Goal: Task Accomplishment & Management: Manage account settings

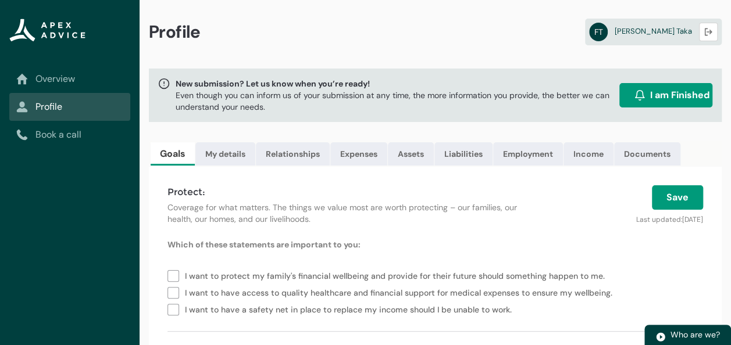
drag, startPoint x: 485, startPoint y: 191, endPoint x: 517, endPoint y: 193, distance: 31.4
click at [365, 155] on link "Expenses" at bounding box center [358, 153] width 57 height 23
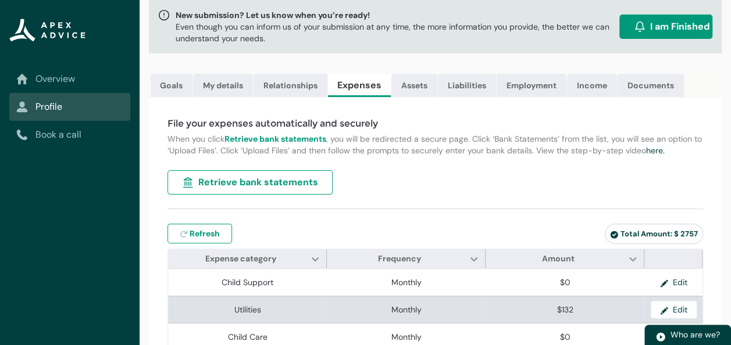
scroll to position [68, 0]
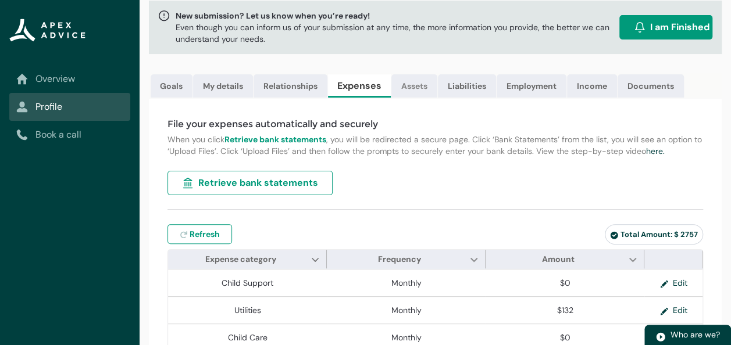
click at [415, 87] on link "Assets" at bounding box center [414, 85] width 46 height 23
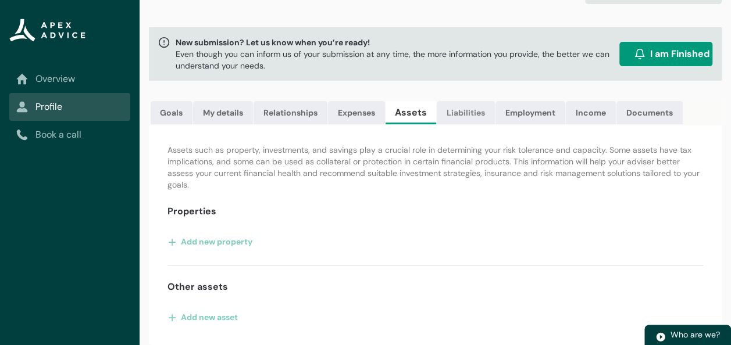
click at [450, 108] on link "Liabilities" at bounding box center [466, 112] width 58 height 23
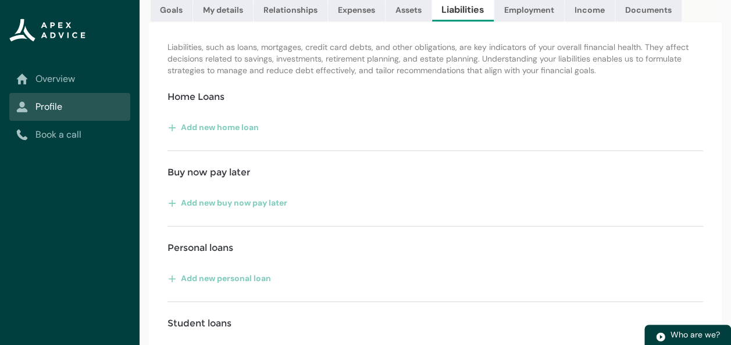
scroll to position [140, 0]
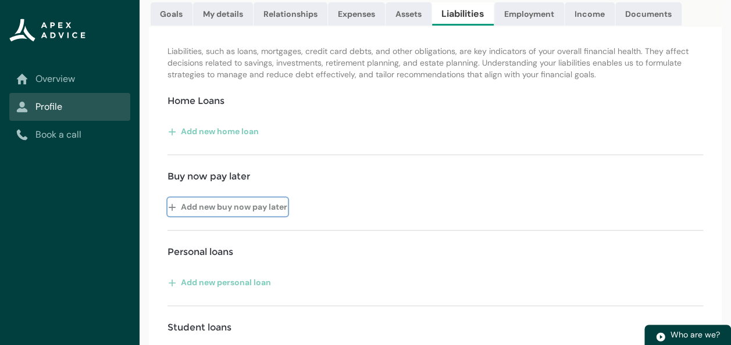
click at [241, 213] on button "Add new buy now pay later" at bounding box center [227, 207] width 120 height 19
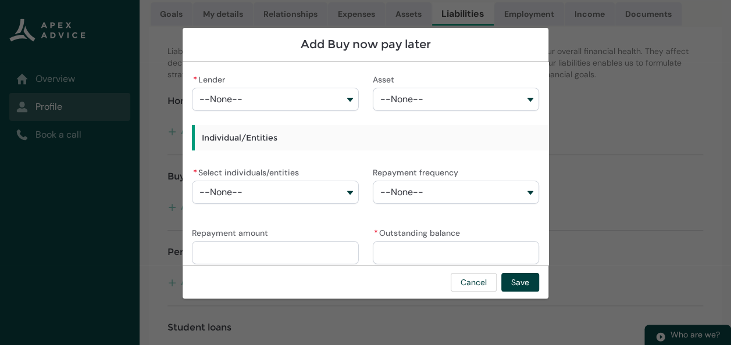
click at [347, 101] on button "--None--" at bounding box center [275, 99] width 166 height 23
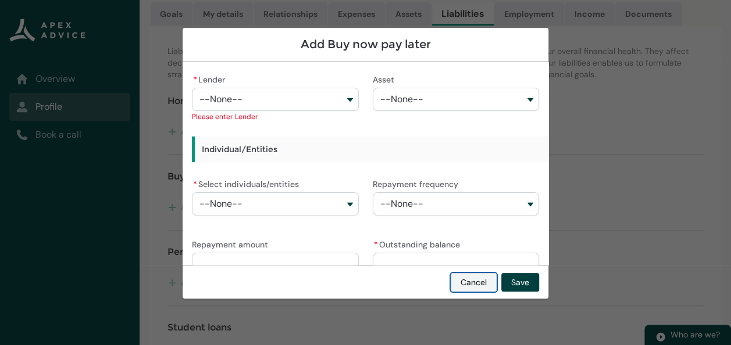
click at [469, 283] on button "Cancel" at bounding box center [474, 282] width 46 height 19
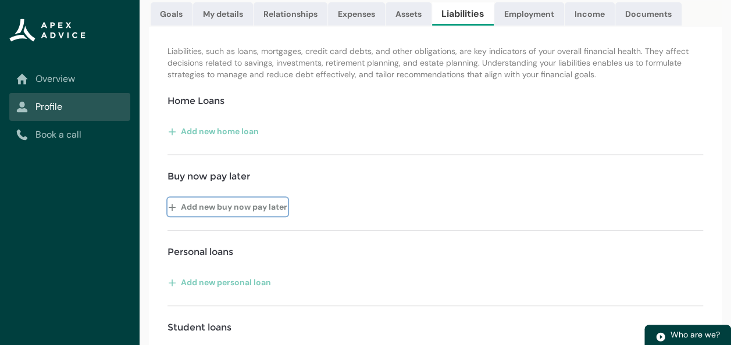
click at [272, 212] on button "Add new buy now pay later" at bounding box center [227, 207] width 120 height 19
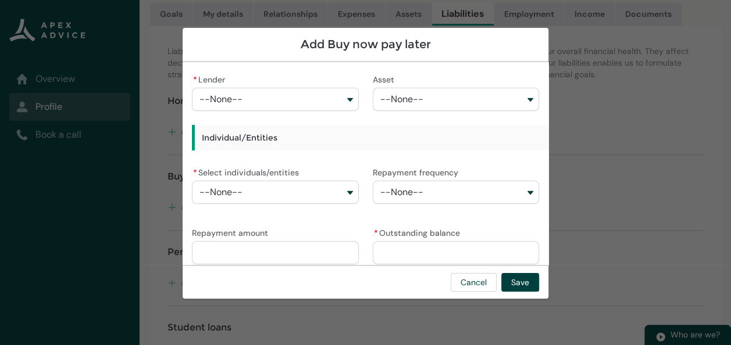
click at [347, 194] on button "--None--" at bounding box center [275, 192] width 166 height 23
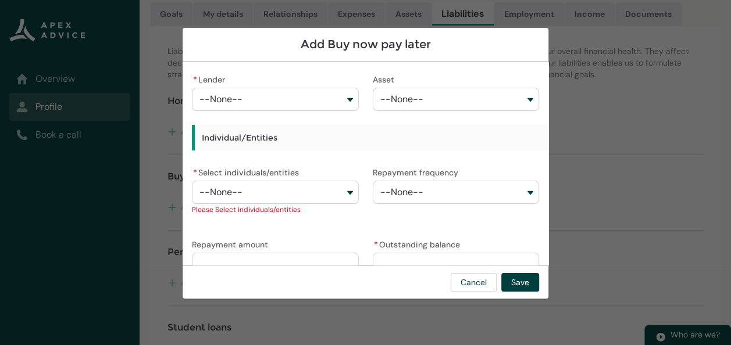
click at [345, 101] on button "--None--" at bounding box center [275, 99] width 166 height 23
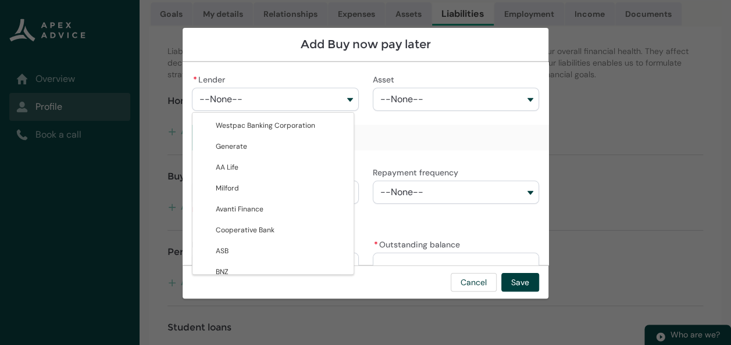
type lightning-combobox "001Q900000FTO4lIAH"
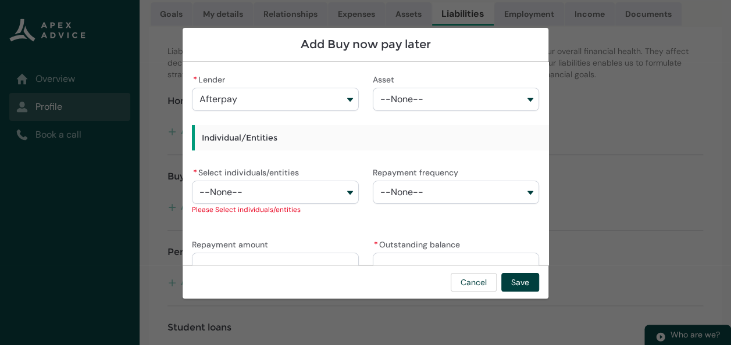
click at [521, 98] on button "--None--" at bounding box center [456, 99] width 166 height 23
click at [525, 93] on button "--None--" at bounding box center [456, 99] width 166 height 23
click at [523, 99] on button "--None--" at bounding box center [456, 99] width 166 height 23
click at [345, 191] on button "--None--" at bounding box center [275, 192] width 166 height 23
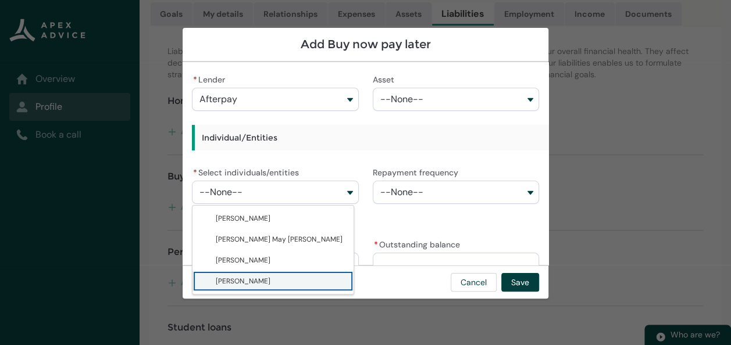
click at [261, 283] on span "[PERSON_NAME]" at bounding box center [281, 282] width 131 height 12
type lightning-combobox "001Q900001453YkIAI"
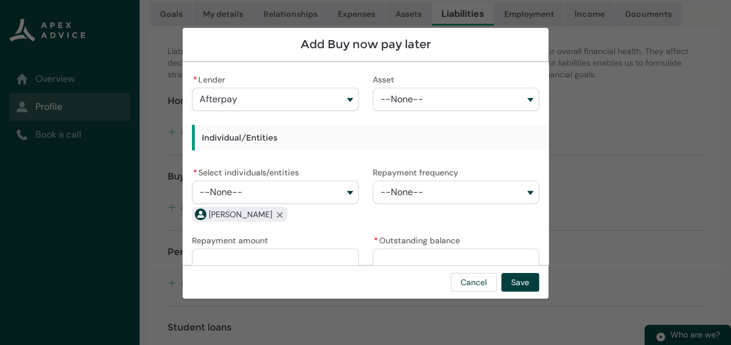
click at [518, 190] on button "--None--" at bounding box center [456, 192] width 166 height 23
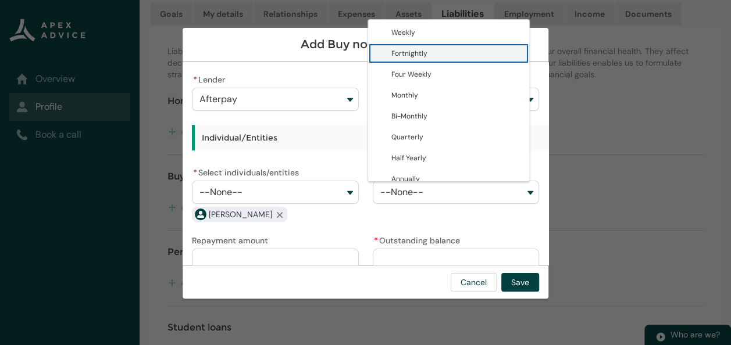
click at [458, 51] on span "Fortnightly" at bounding box center [456, 54] width 131 height 12
type lightning-combobox "Fortnightly"
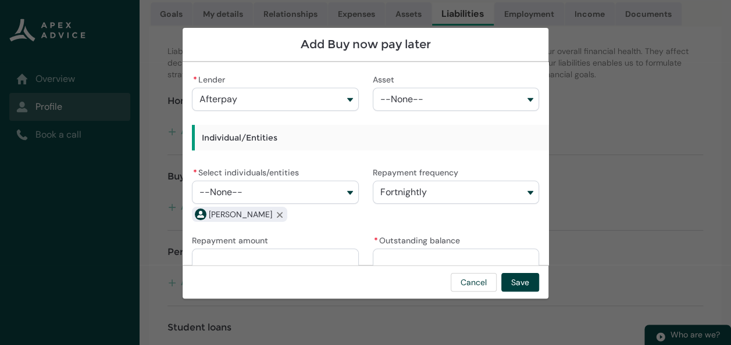
scroll to position [67, 0]
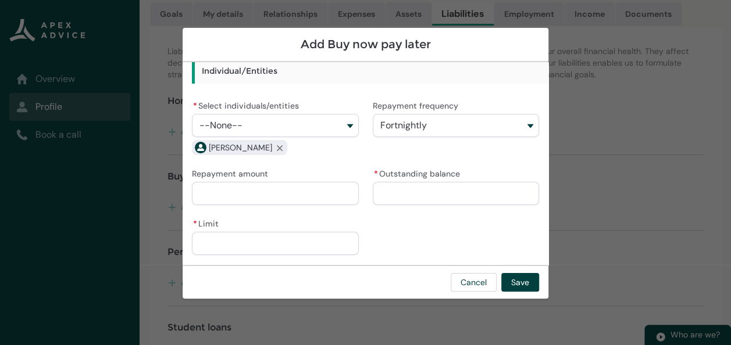
click at [380, 195] on input "* Outstanding balance" at bounding box center [456, 193] width 166 height 23
type lightning-primitive-input-simple "3"
type input "*"
type lightning-primitive-input-simple "37"
type input "**"
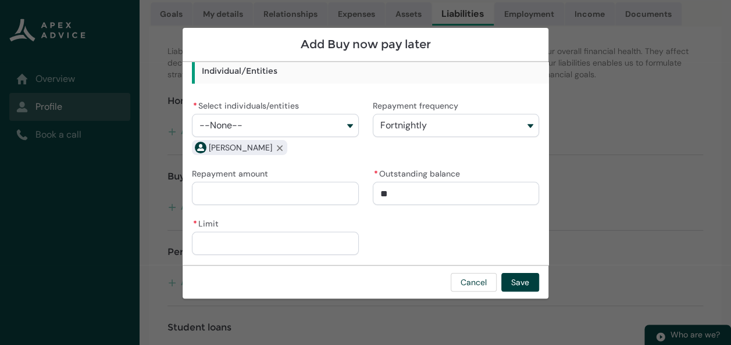
type lightning-primitive-input-simple "379"
type input "***"
type lightning-primitive-input-simple "379."
type input "****"
type lightning-primitive-input-simple "379.1"
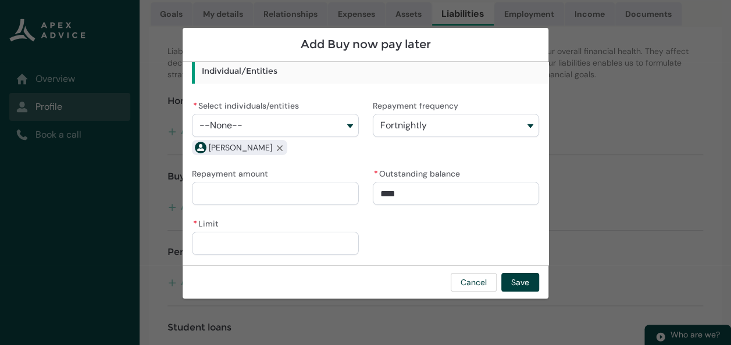
type input "*****"
type lightning-primitive-input-simple "379.17"
type input "*******"
click at [232, 240] on input "* Limit" at bounding box center [275, 243] width 166 height 23
type lightning-primitive-input-simple "4"
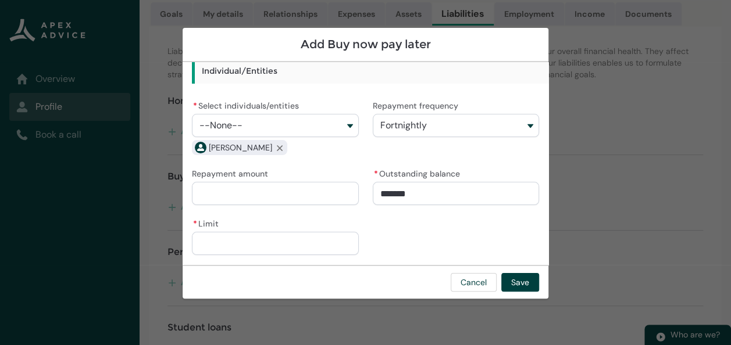
type input "*"
type lightning-primitive-input-simple "40"
type input "**"
type lightning-primitive-input-simple "400"
type input "***"
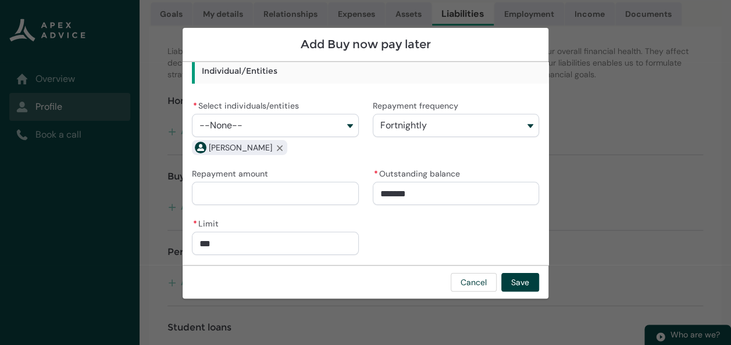
type lightning-primitive-input-simple "4000"
type input "*********"
click at [516, 283] on button "Save" at bounding box center [520, 282] width 38 height 19
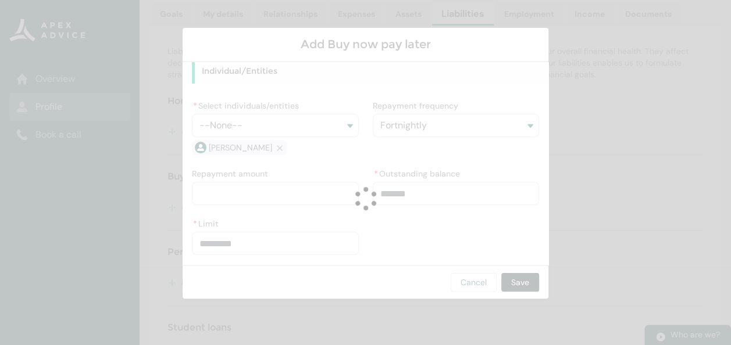
click at [516, 283] on lightning-spinner "Loading" at bounding box center [365, 198] width 731 height 677
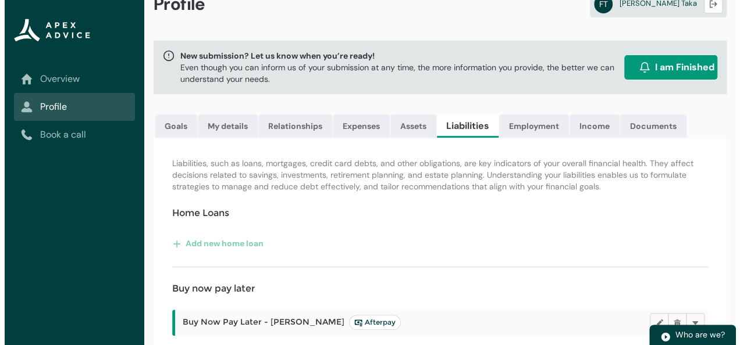
scroll to position [0, 0]
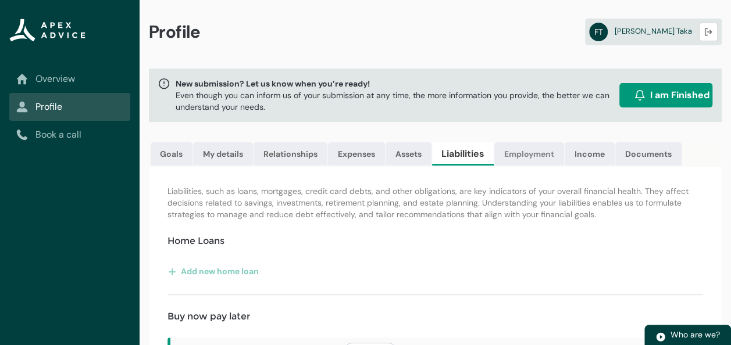
click at [515, 154] on link "Employment" at bounding box center [529, 153] width 70 height 23
